Goal: Task Accomplishment & Management: Manage account settings

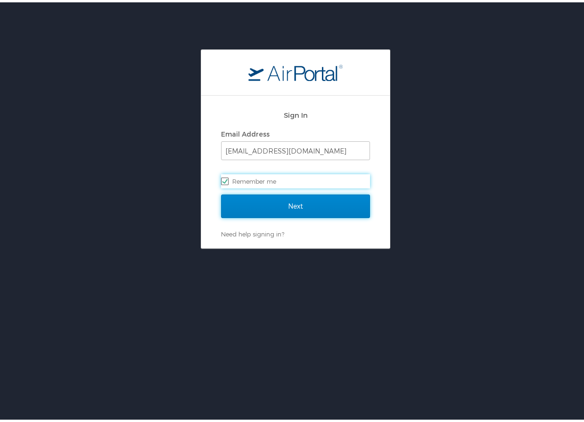
click at [280, 206] on input "Next" at bounding box center [295, 204] width 149 height 24
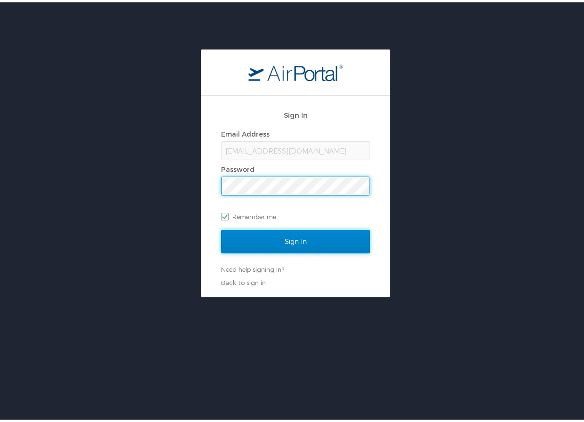
click at [278, 236] on input "Sign In" at bounding box center [295, 240] width 149 height 24
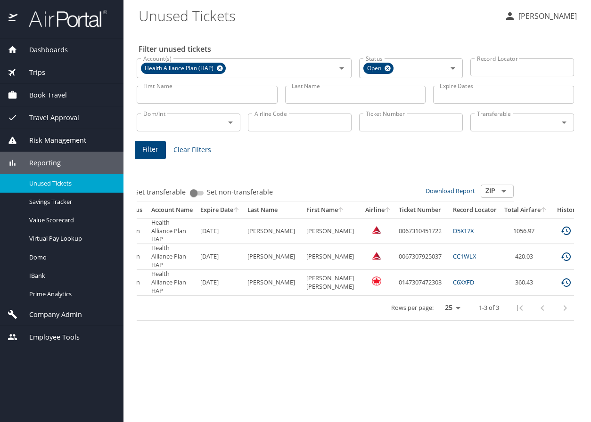
scroll to position [0, 73]
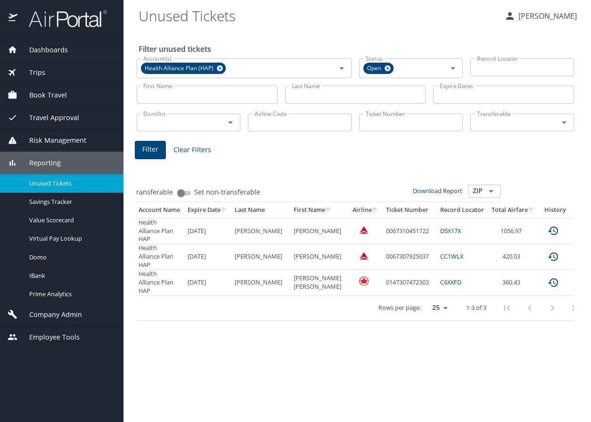
click at [576, 226] on icon "expand row" at bounding box center [581, 230] width 11 height 11
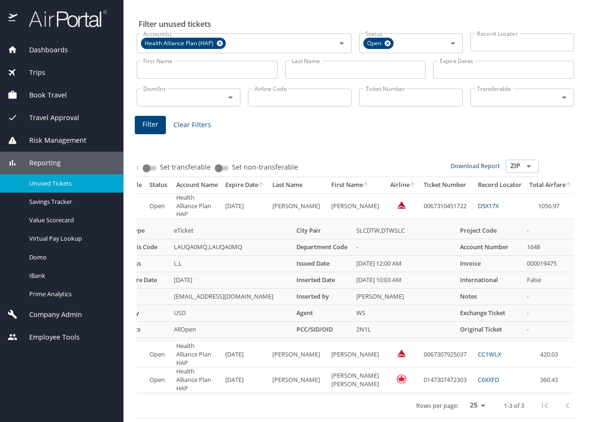
scroll to position [0, 43]
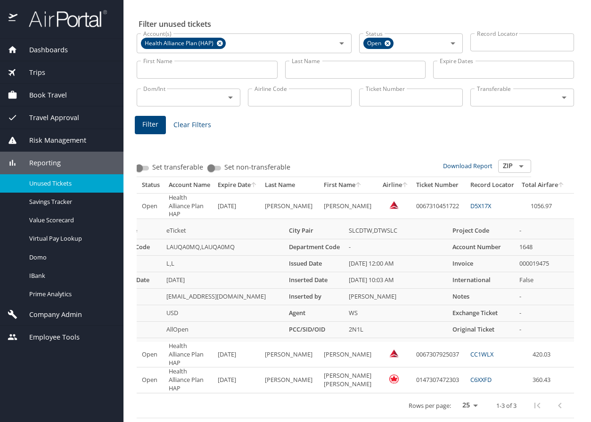
click at [412, 193] on td "0067310451722" at bounding box center [439, 206] width 54 height 26
copy td "0067310451722"
drag, startPoint x: 535, startPoint y: 190, endPoint x: 509, endPoint y: 190, distance: 25.9
click at [518, 193] on td "1056.97" at bounding box center [543, 206] width 50 height 26
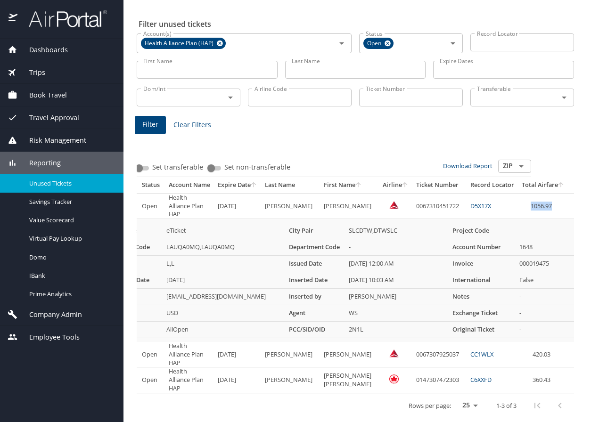
copy td "1056.97"
click at [412, 193] on td "0067310451722" at bounding box center [439, 206] width 54 height 26
copy td "0067310451722"
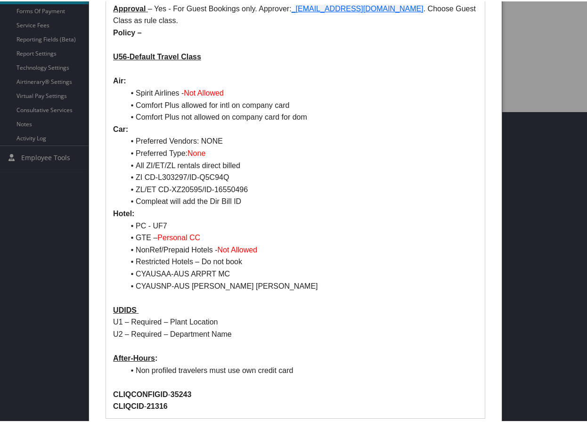
scroll to position [328, 0]
